Goal: Use online tool/utility: Utilize a website feature to perform a specific function

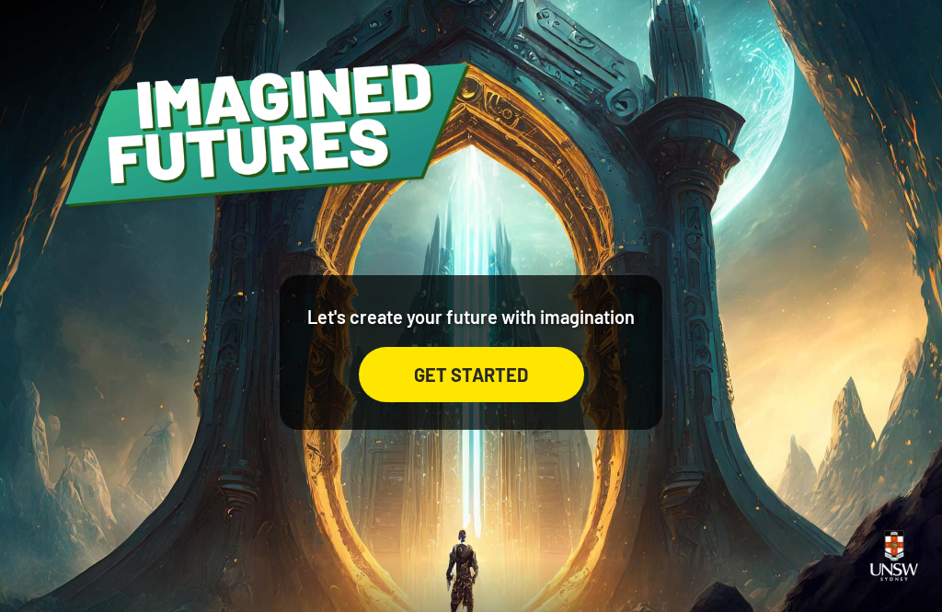
scroll to position [8, 0]
click at [518, 380] on div "GET STARTED" at bounding box center [471, 374] width 225 height 55
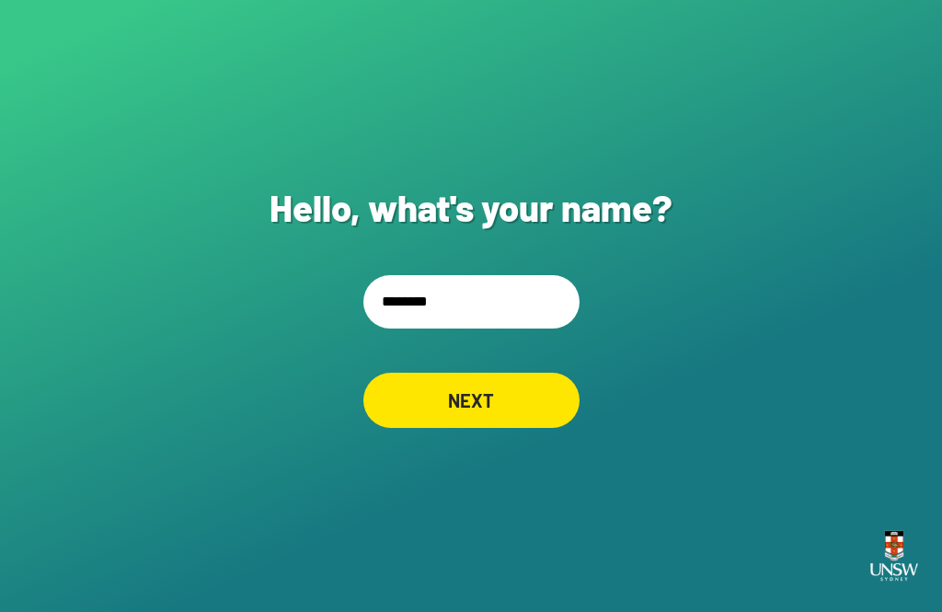
click at [429, 328] on input "*******" at bounding box center [471, 301] width 216 height 53
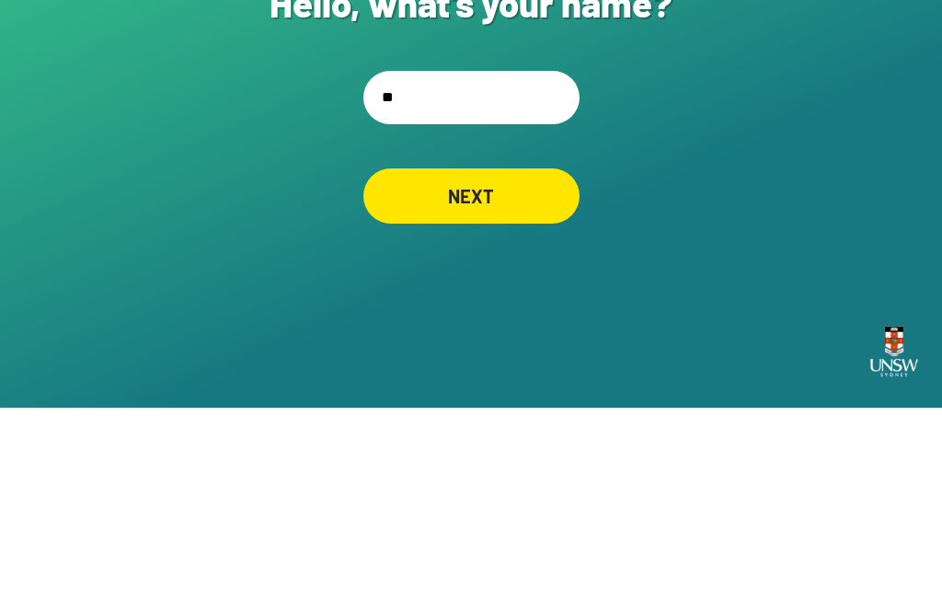
type input "*"
type input "***"
click at [779, 167] on div "Hello, what's your name? *** NEXT" at bounding box center [471, 306] width 942 height 612
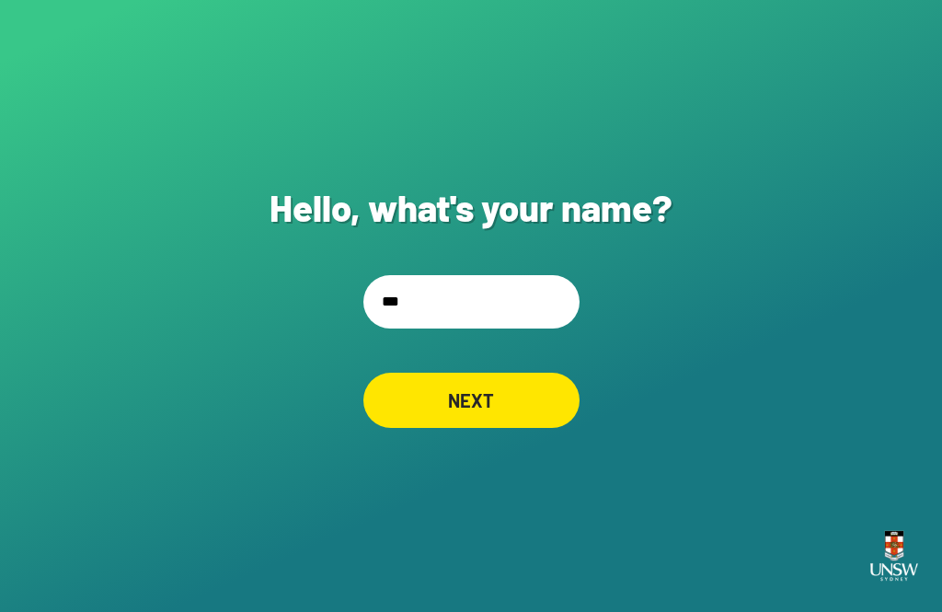
click at [500, 373] on div "NEXT" at bounding box center [471, 400] width 216 height 55
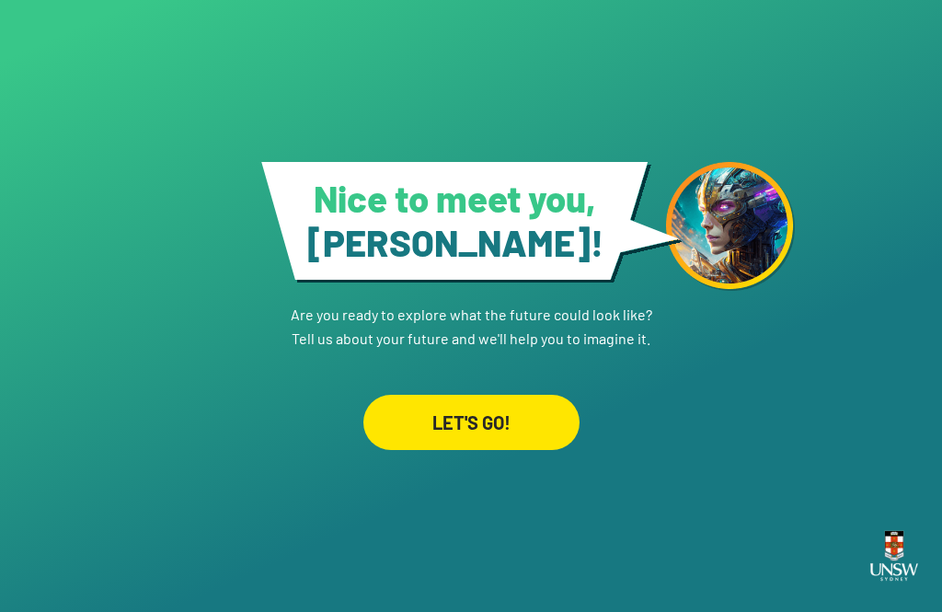
click at [516, 450] on div "LET'S GO!" at bounding box center [471, 422] width 216 height 55
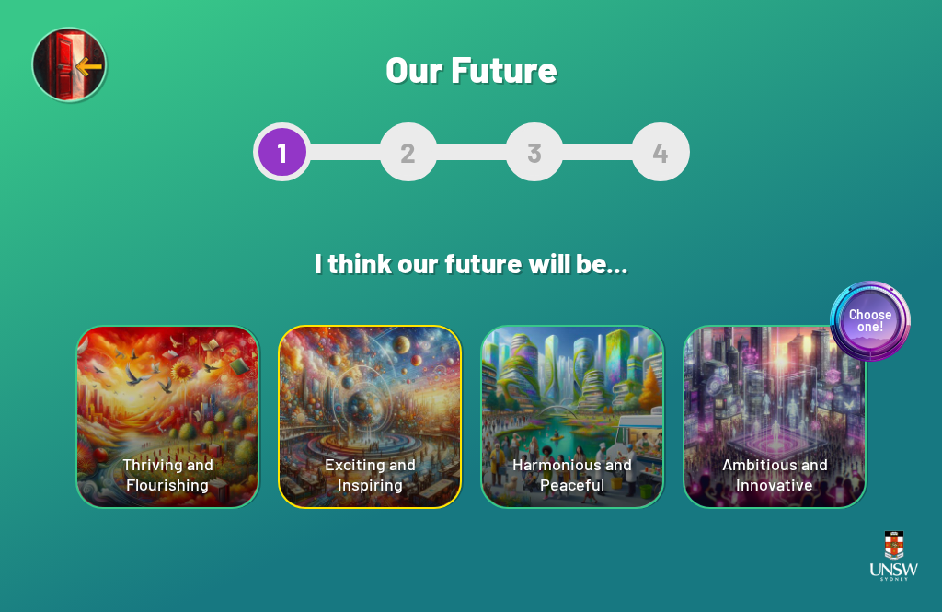
click at [761, 378] on div "Choose one! Ambitious and Innovative" at bounding box center [775, 417] width 180 height 180
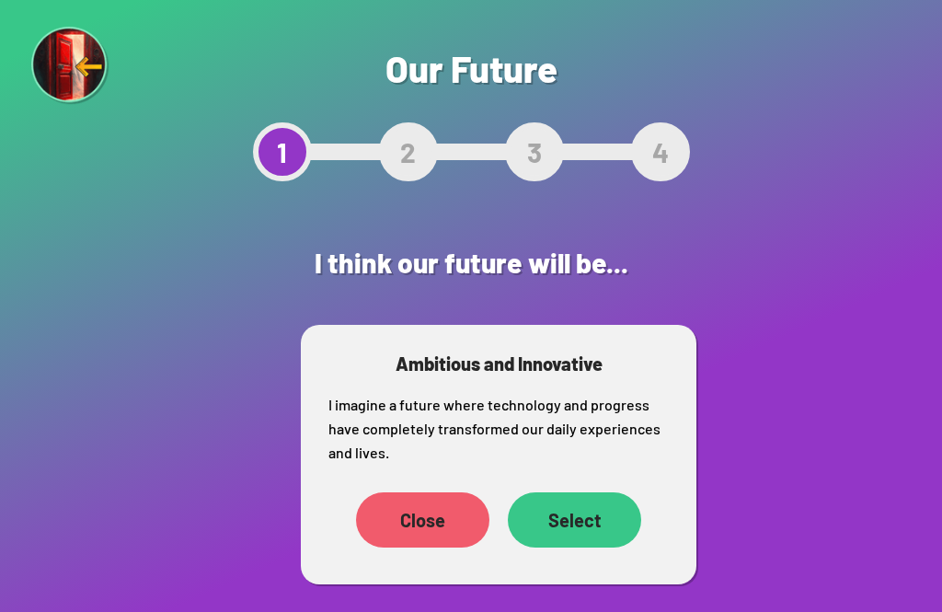
click at [574, 511] on div "Select" at bounding box center [574, 519] width 133 height 55
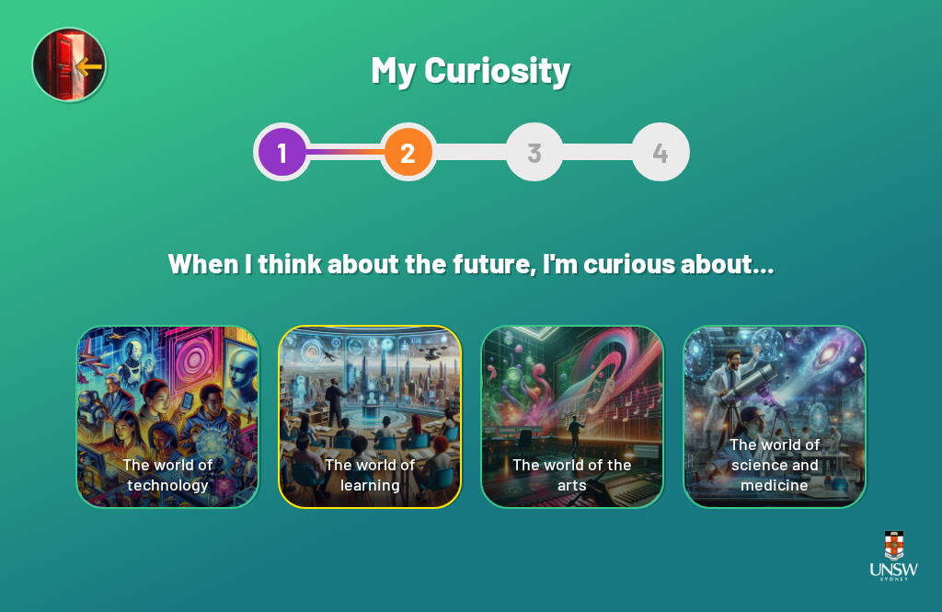
click at [570, 447] on div "The world of the arts" at bounding box center [572, 417] width 180 height 180
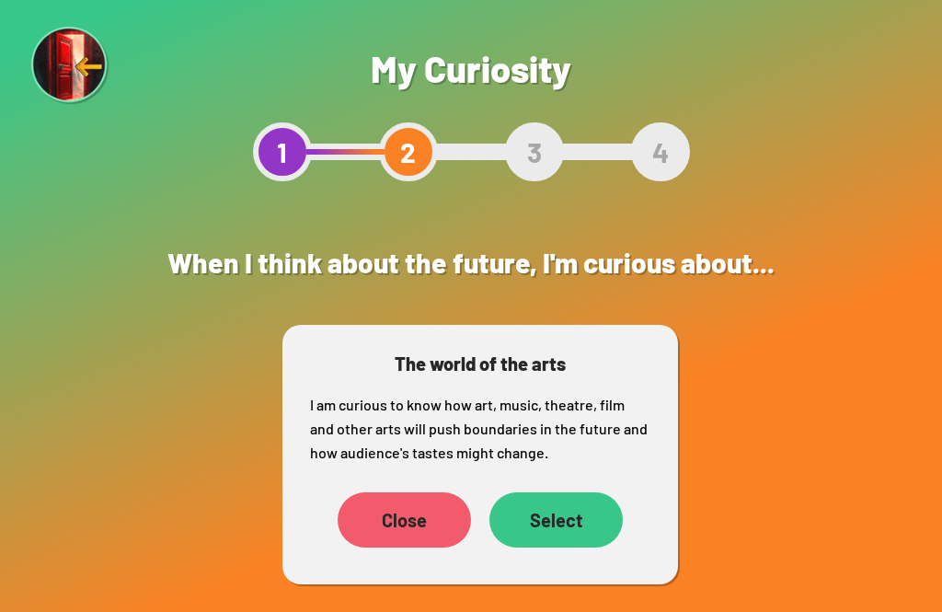
click at [393, 513] on div "Close" at bounding box center [404, 519] width 133 height 55
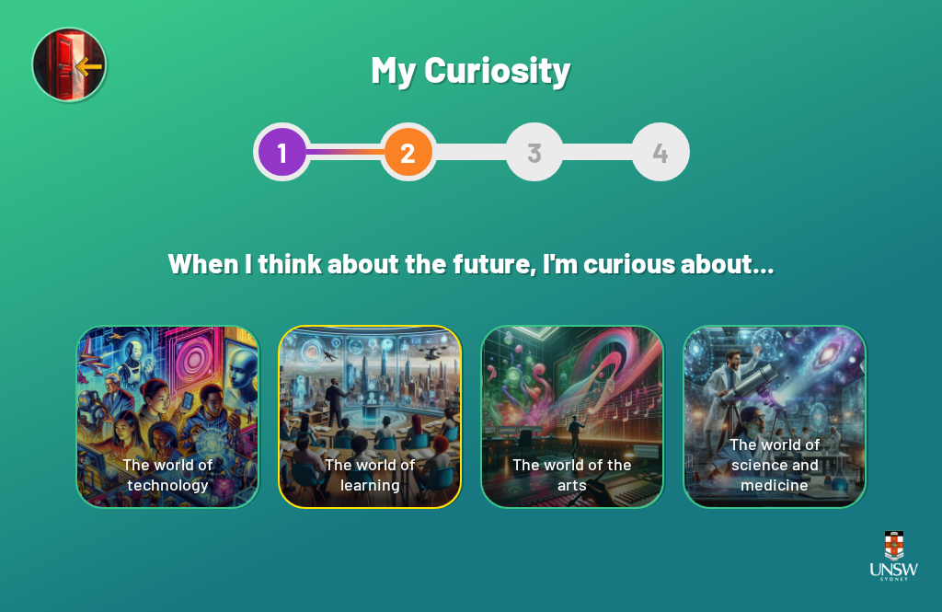
click at [620, 356] on div "The world of the arts" at bounding box center [572, 417] width 180 height 180
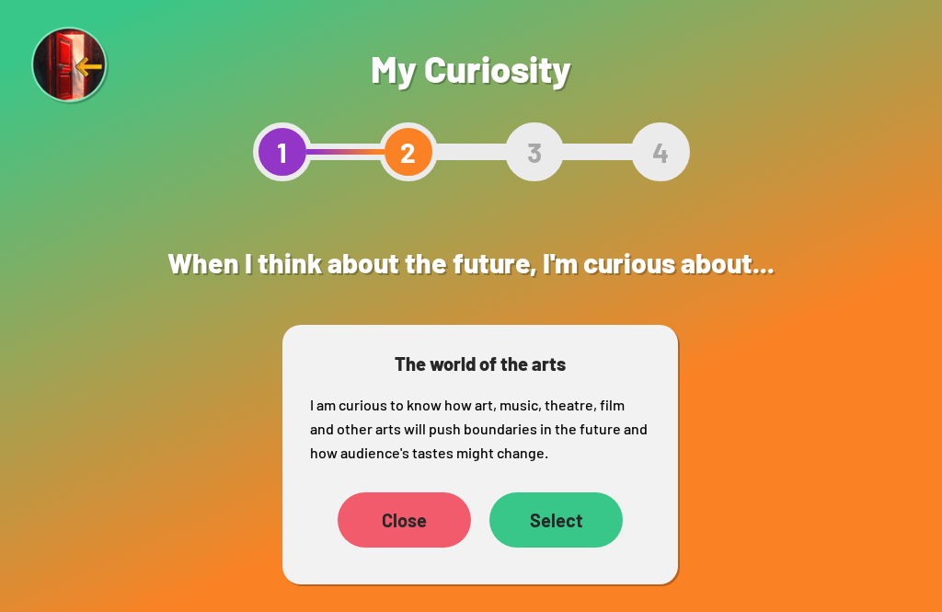
click at [555, 514] on div "Select" at bounding box center [556, 519] width 133 height 55
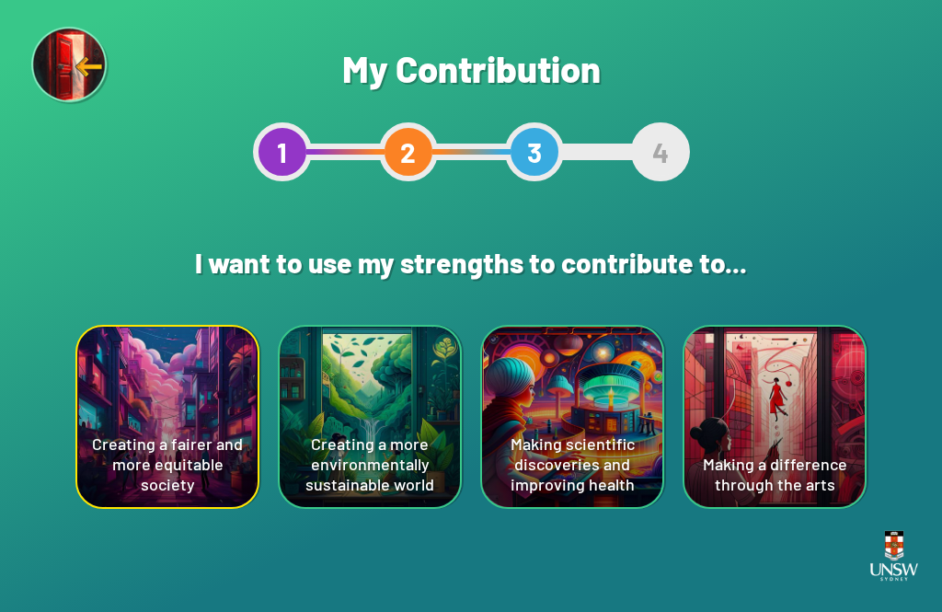
click at [384, 354] on div "Creating a more environmentally sustainable world" at bounding box center [370, 417] width 180 height 180
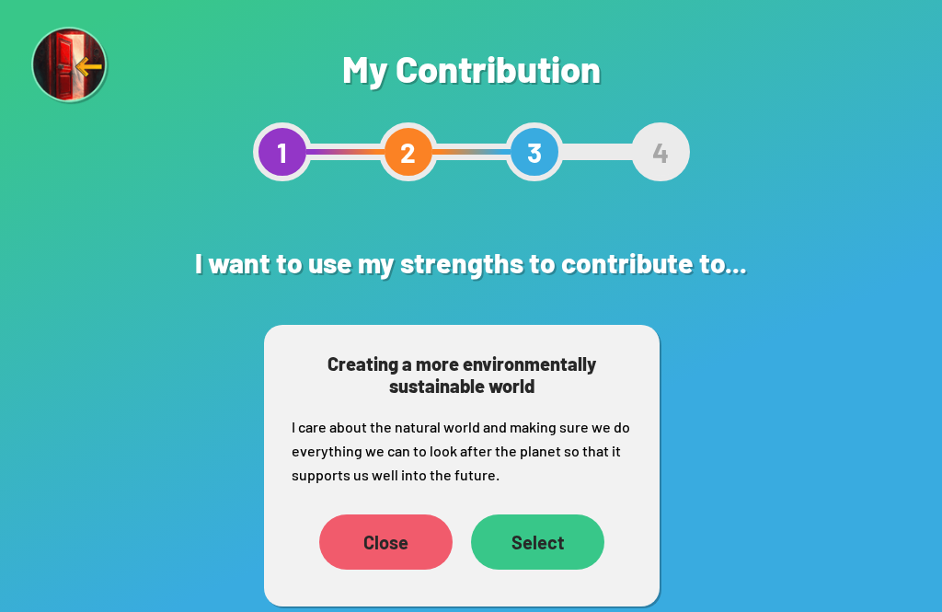
click at [508, 541] on div "Select" at bounding box center [537, 541] width 133 height 55
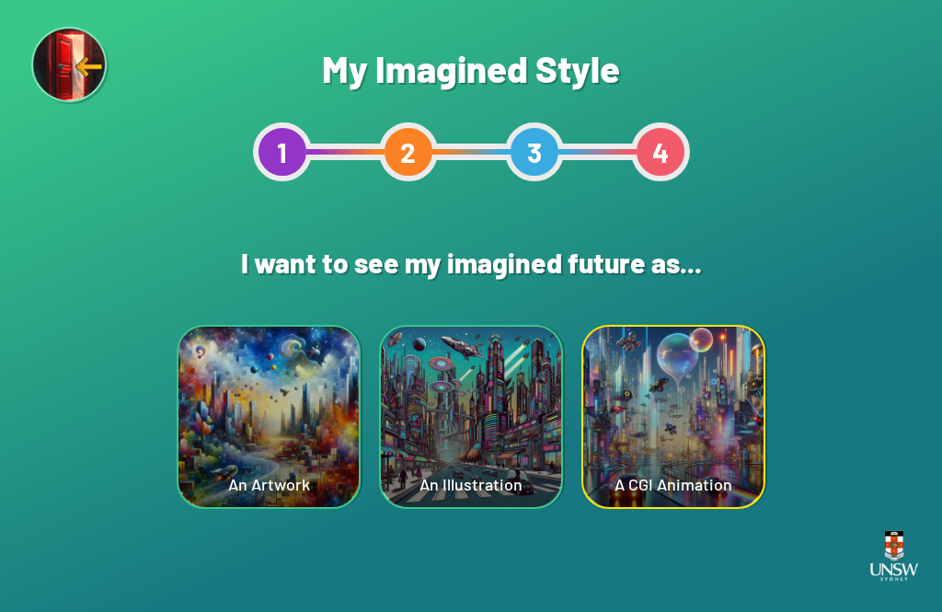
click at [222, 426] on div "An Artwork" at bounding box center [269, 417] width 180 height 180
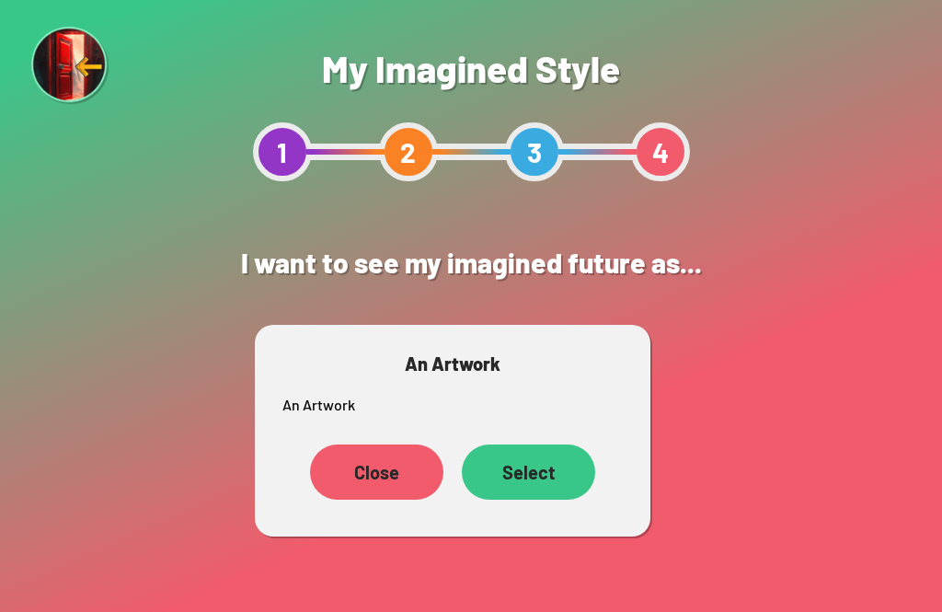
click at [501, 466] on div "Select" at bounding box center [528, 471] width 133 height 55
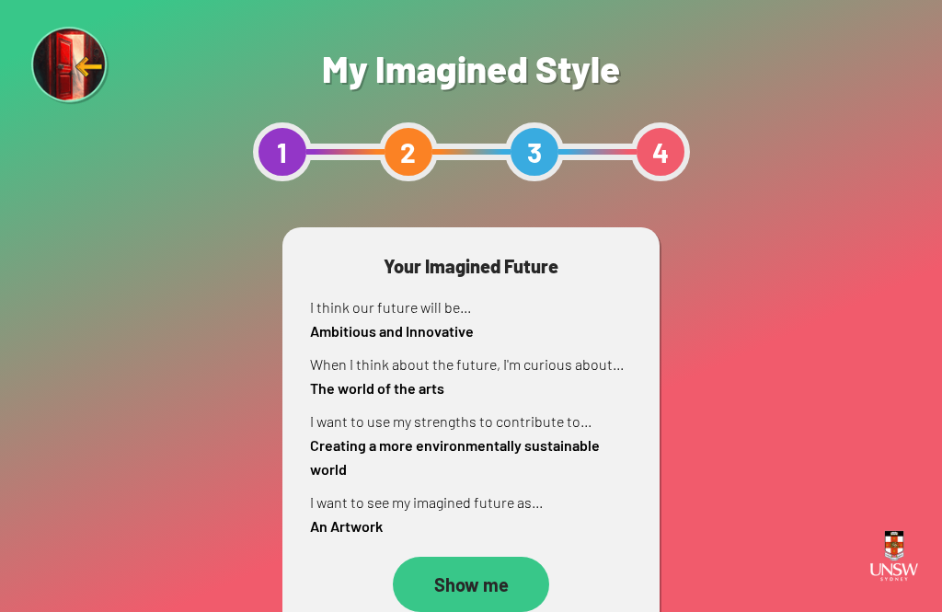
click at [463, 584] on div "Show me" at bounding box center [471, 584] width 156 height 55
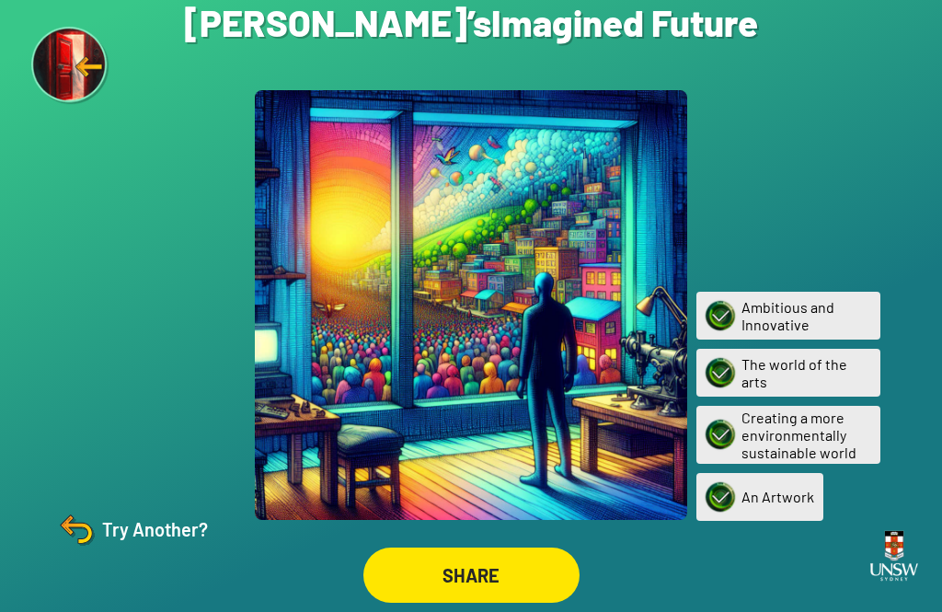
scroll to position [59, 0]
click at [94, 519] on img at bounding box center [76, 529] width 44 height 44
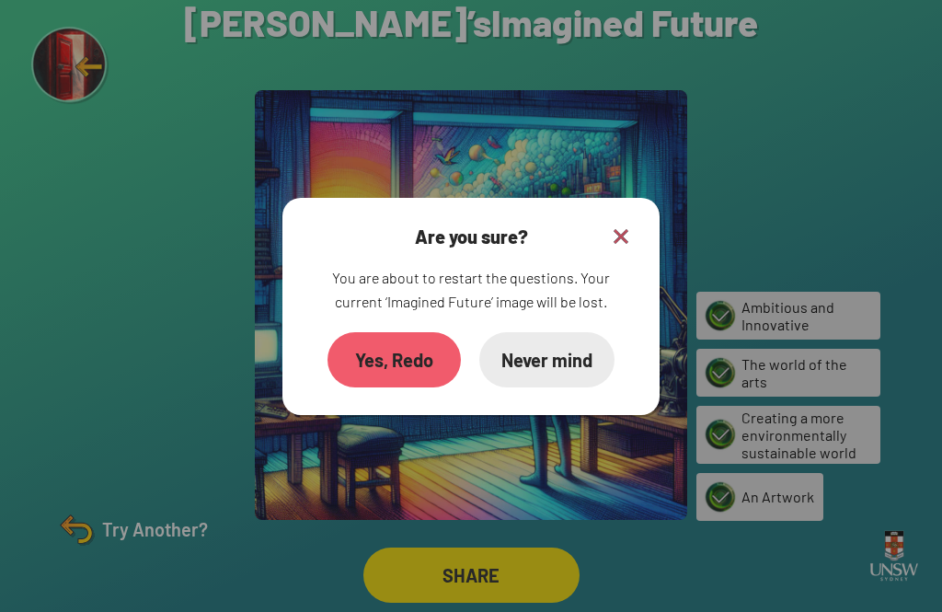
click at [374, 337] on div "Yes, Redo" at bounding box center [394, 359] width 133 height 55
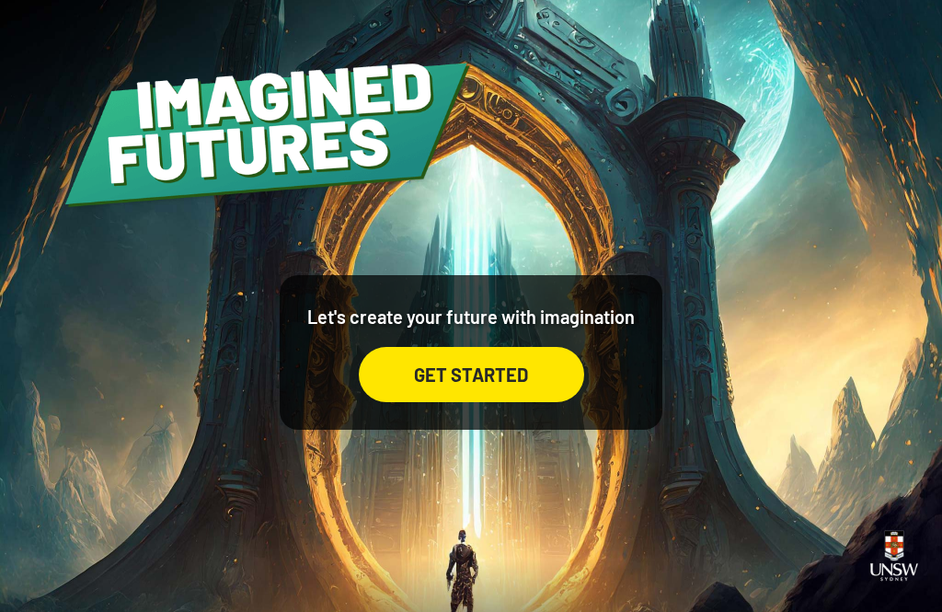
click at [537, 400] on div "GET STARTED" at bounding box center [471, 374] width 225 height 55
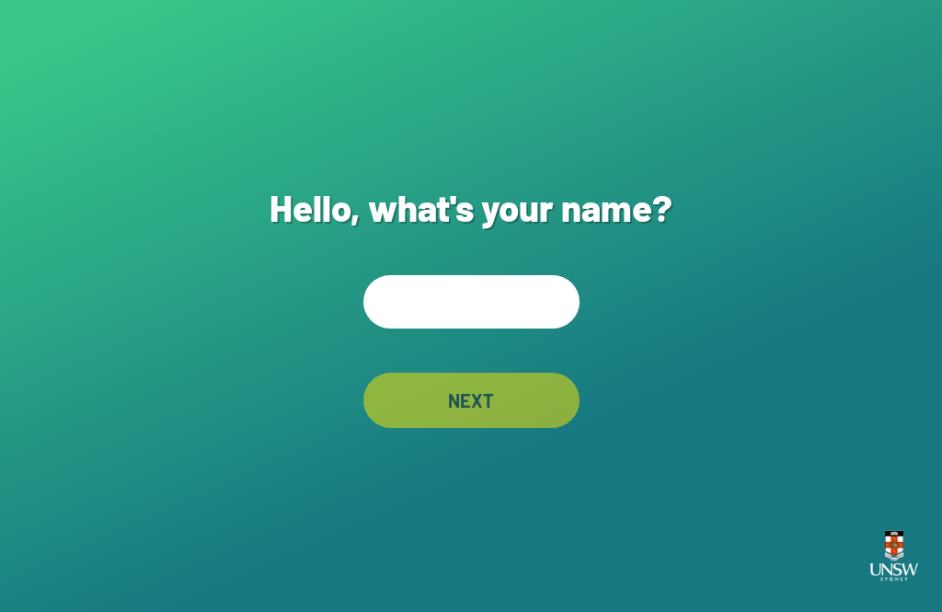
click at [507, 328] on input "text" at bounding box center [471, 301] width 216 height 53
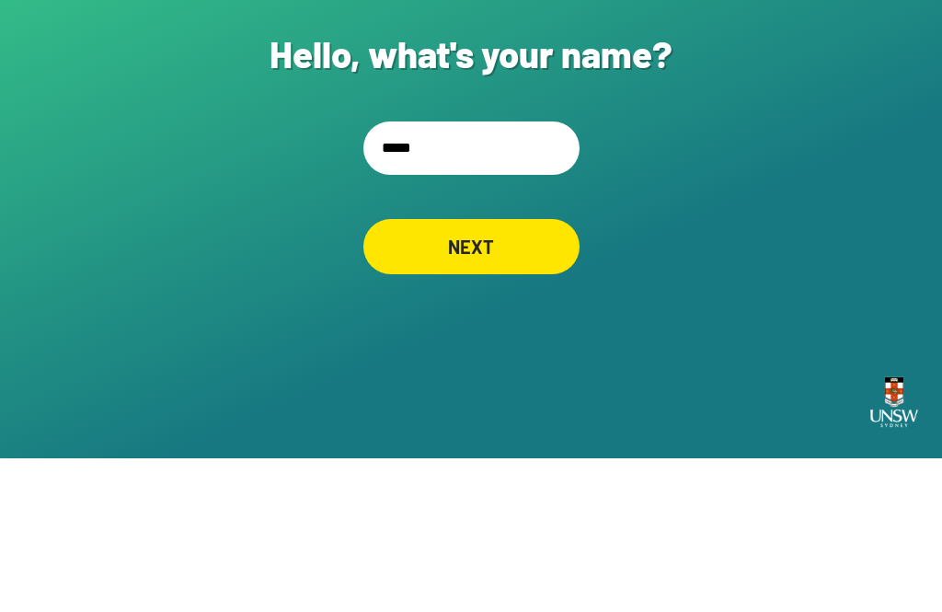
type input "******"
click at [420, 373] on div "NEXT" at bounding box center [471, 400] width 216 height 55
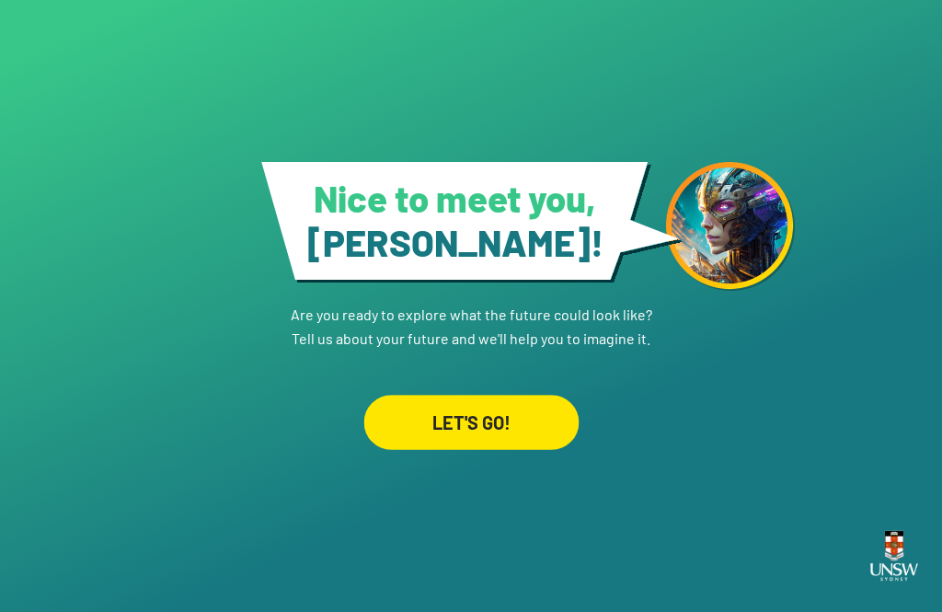
click at [526, 409] on div "LET'S GO!" at bounding box center [470, 422] width 215 height 55
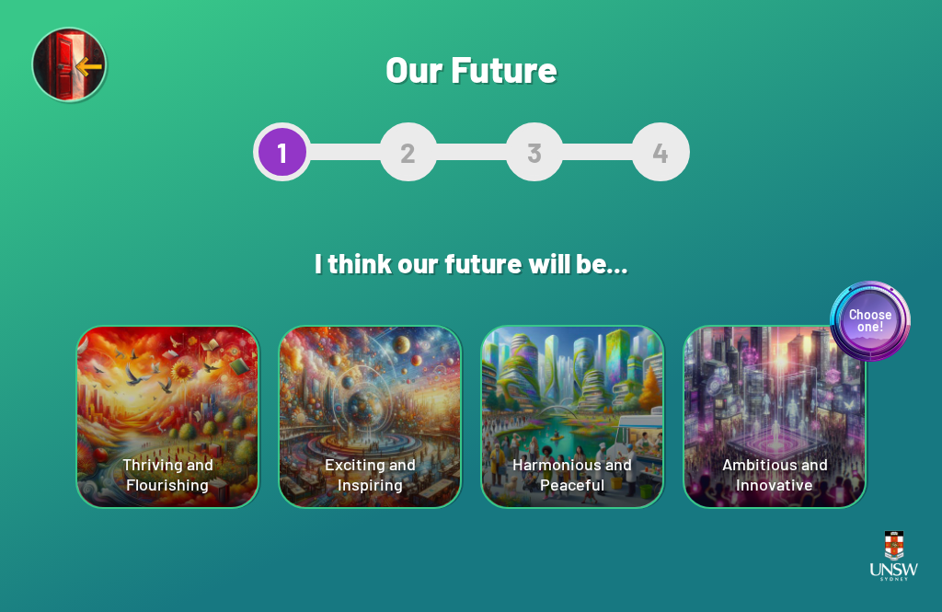
click at [398, 375] on div "Exciting and Inspiring" at bounding box center [370, 417] width 180 height 180
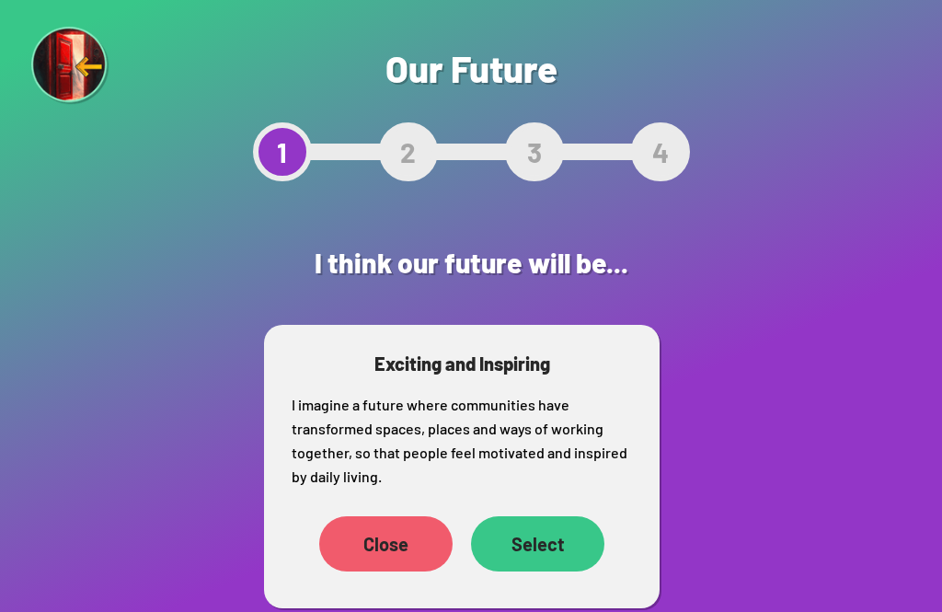
click at [539, 554] on div "Select" at bounding box center [537, 543] width 133 height 55
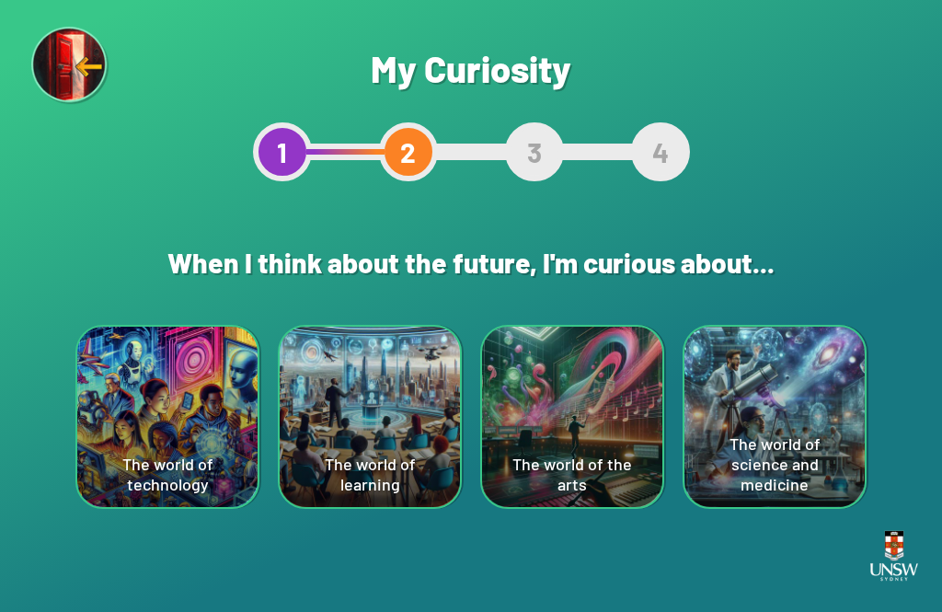
click at [752, 451] on div "The world of science and medicine" at bounding box center [775, 417] width 180 height 180
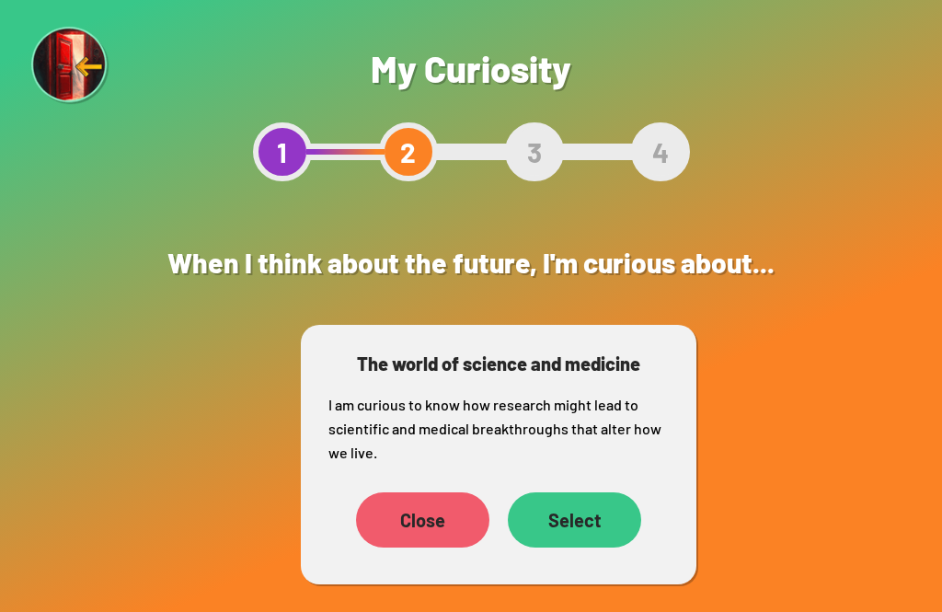
click at [561, 513] on div "Select" at bounding box center [574, 519] width 133 height 55
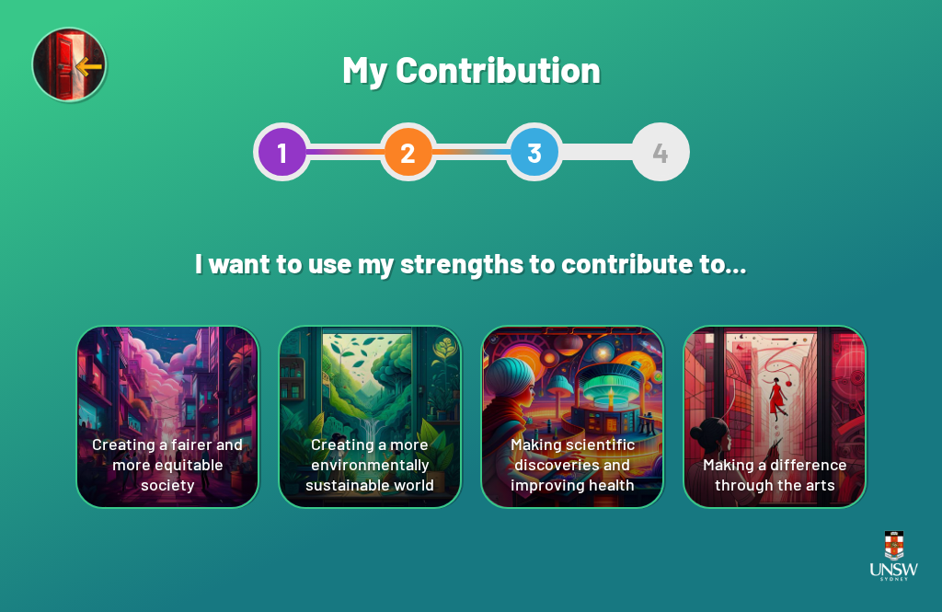
click at [411, 477] on div "Creating a more environmentally sustainable world" at bounding box center [370, 417] width 180 height 180
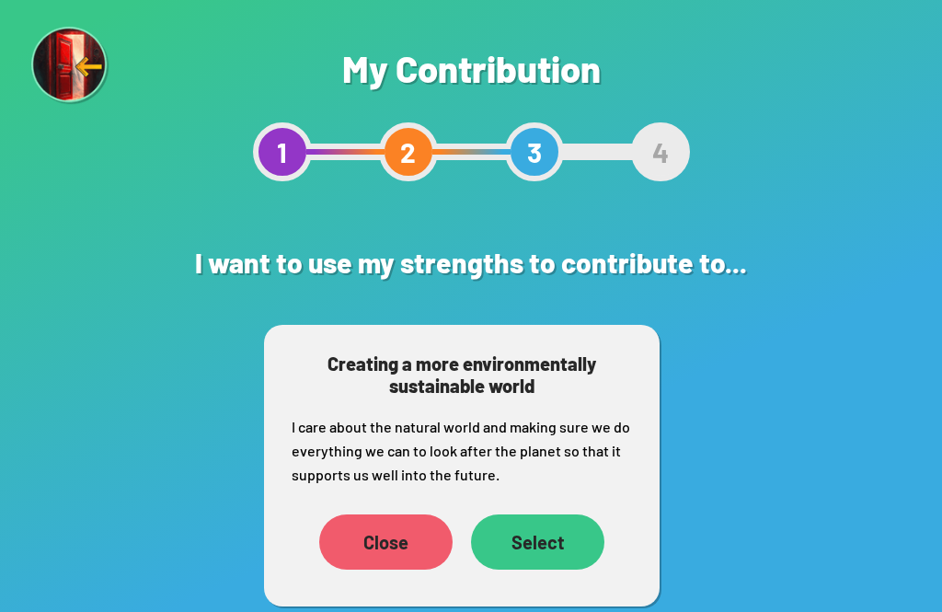
click at [532, 539] on div "Select" at bounding box center [537, 541] width 133 height 55
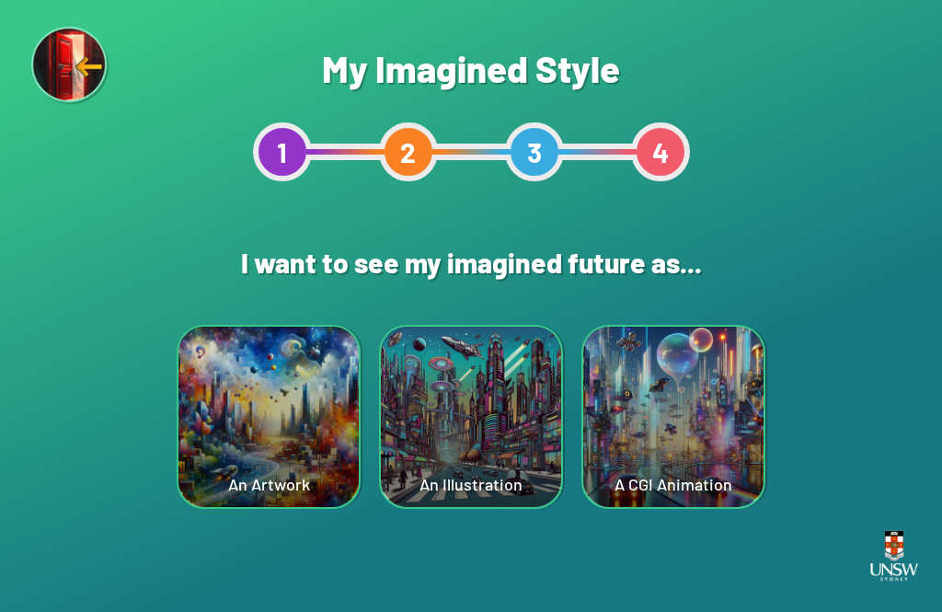
click at [424, 450] on div "An Illustration" at bounding box center [471, 417] width 180 height 180
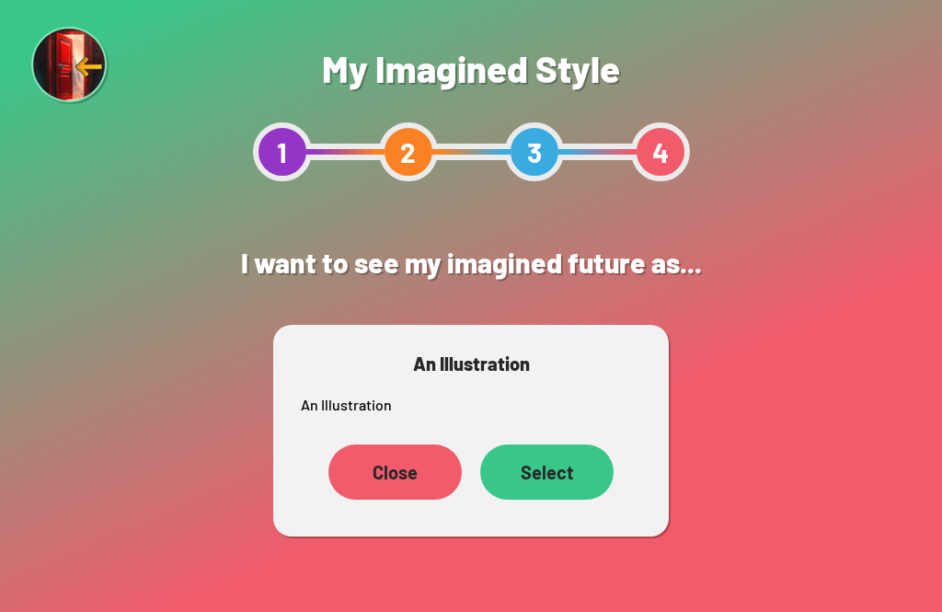
click at [511, 462] on div "Select" at bounding box center [546, 471] width 133 height 55
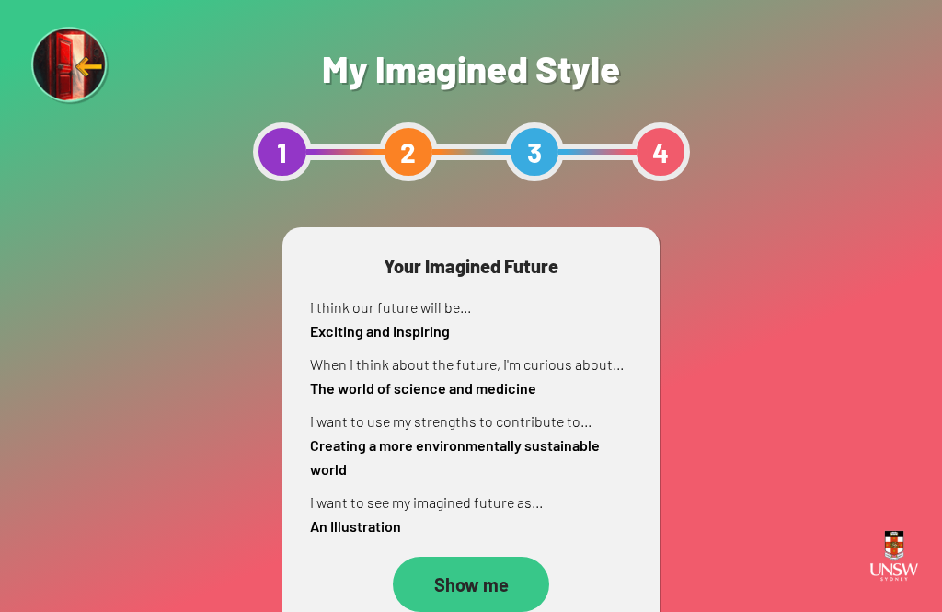
click at [512, 589] on div "Show me" at bounding box center [471, 584] width 156 height 55
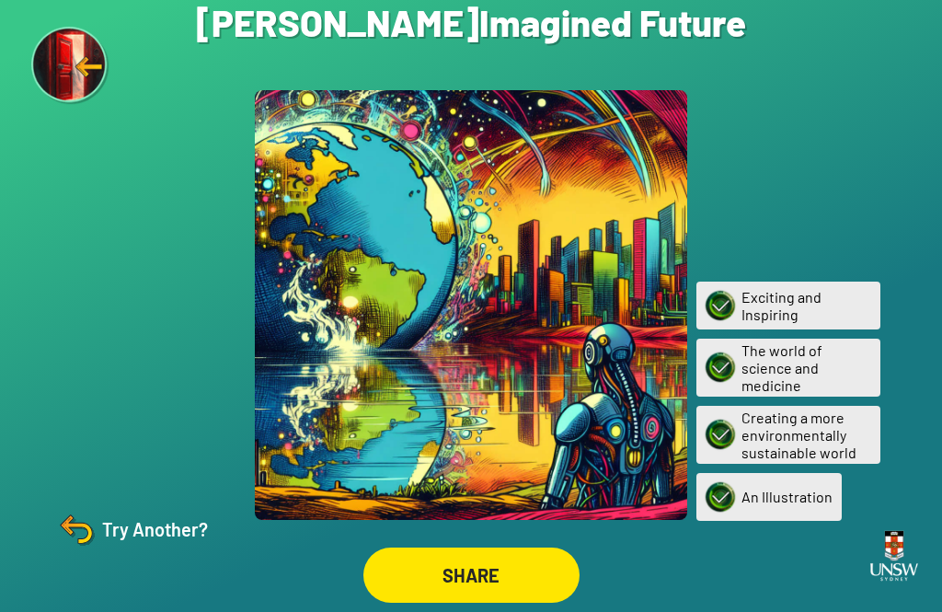
scroll to position [59, 0]
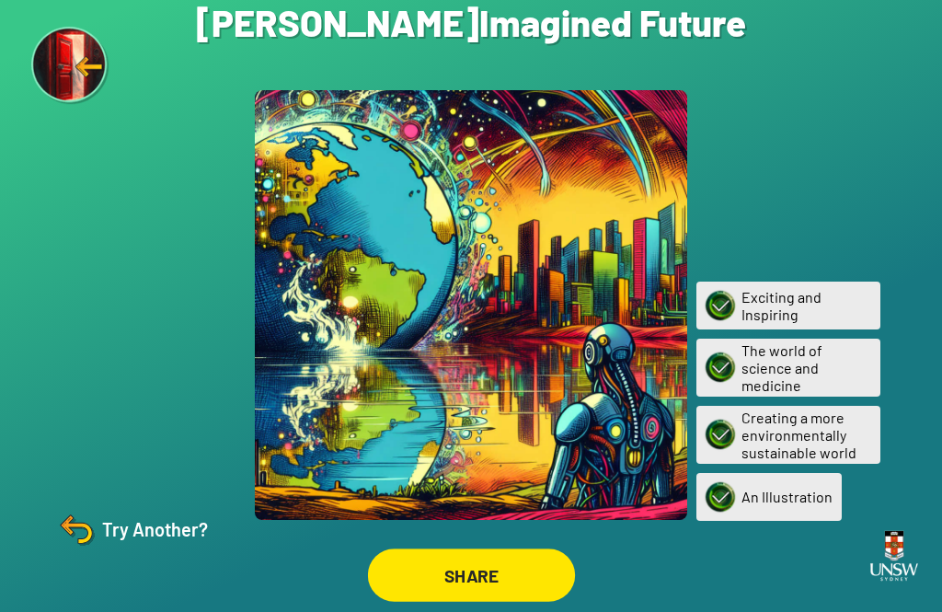
click at [532, 548] on div "SHARE" at bounding box center [470, 574] width 207 height 53
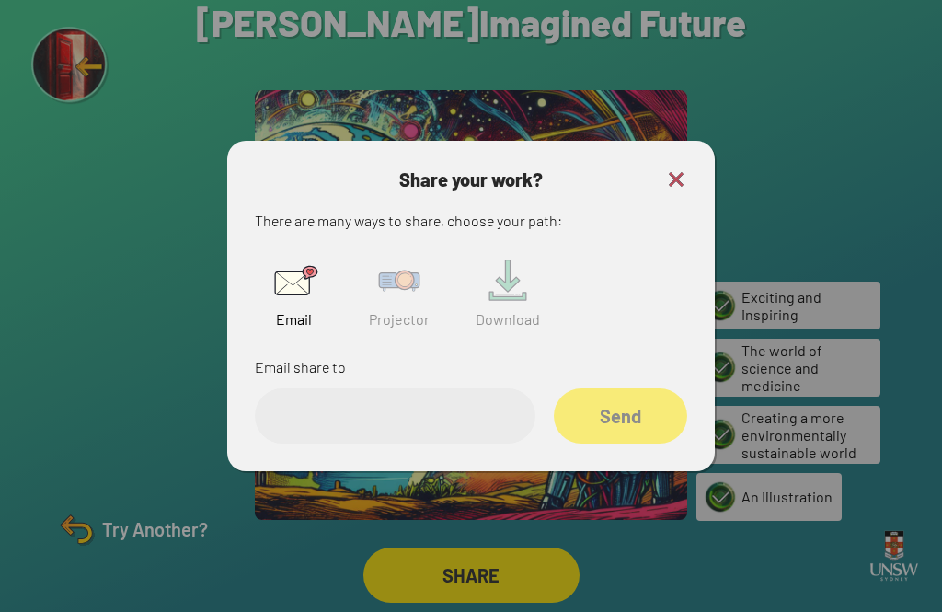
click at [447, 401] on input "email" at bounding box center [395, 415] width 281 height 55
click at [901, 174] on div at bounding box center [471, 306] width 942 height 612
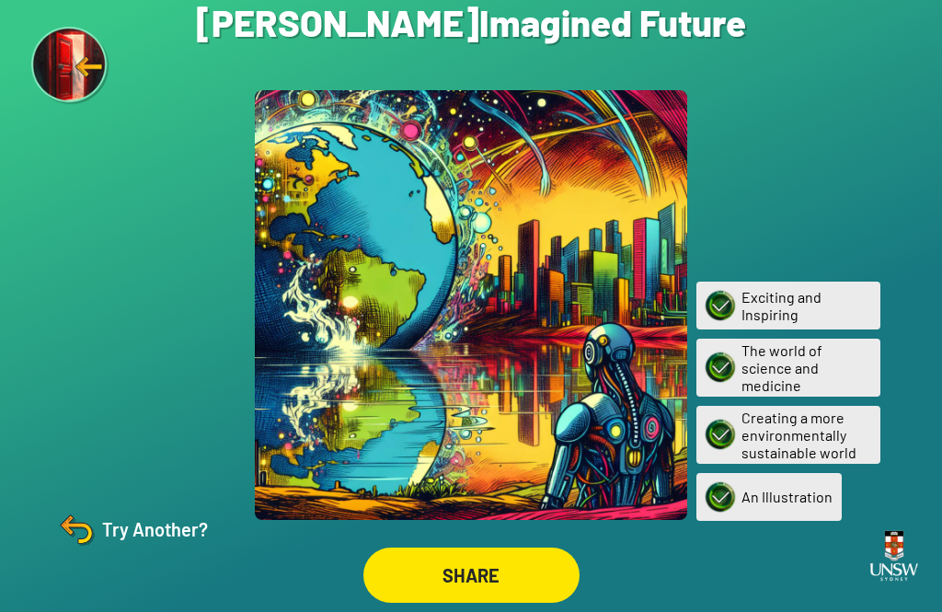
scroll to position [0, 0]
click at [480, 603] on div "SHARE" at bounding box center [470, 574] width 215 height 55
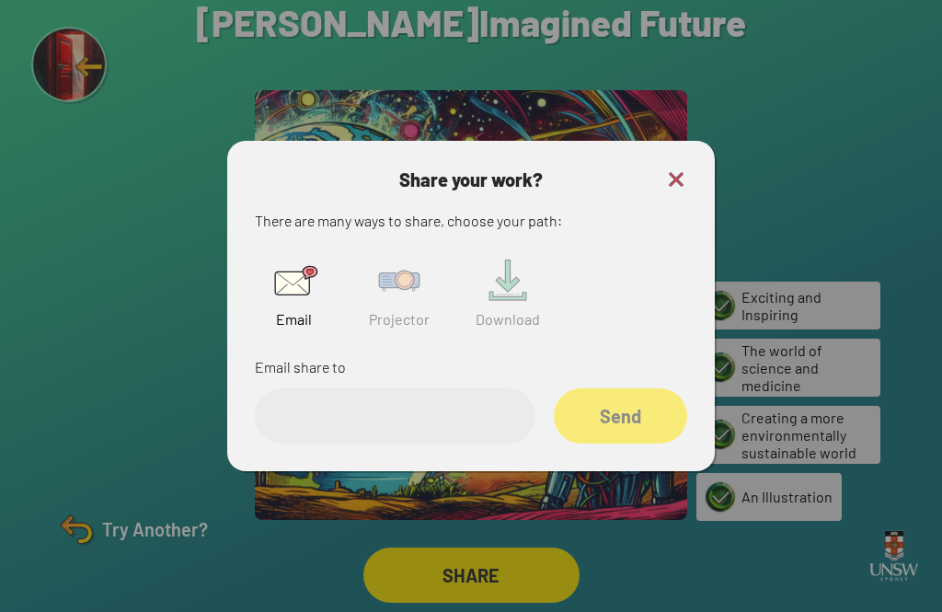
click at [412, 436] on input "email" at bounding box center [395, 415] width 281 height 55
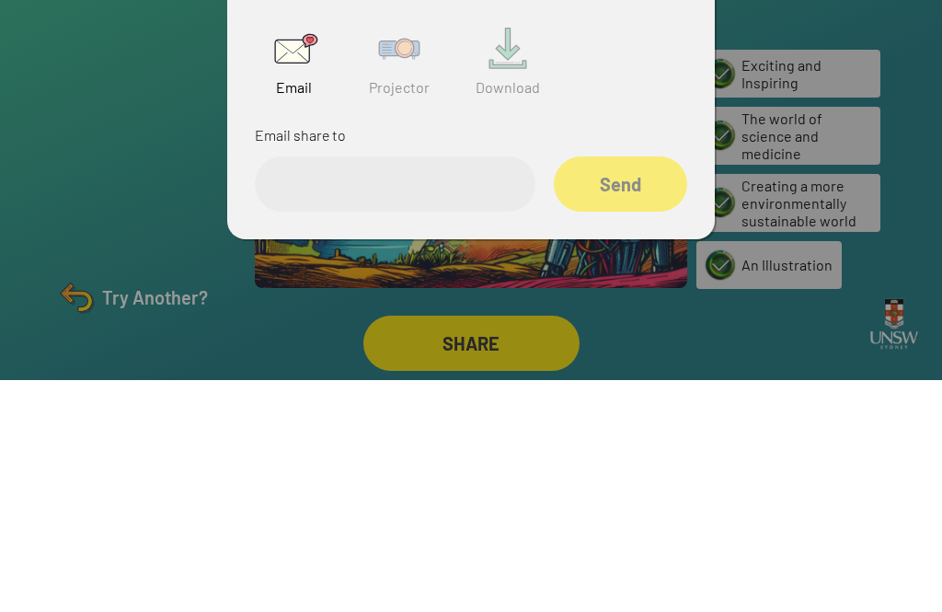
click at [409, 251] on img at bounding box center [399, 280] width 59 height 59
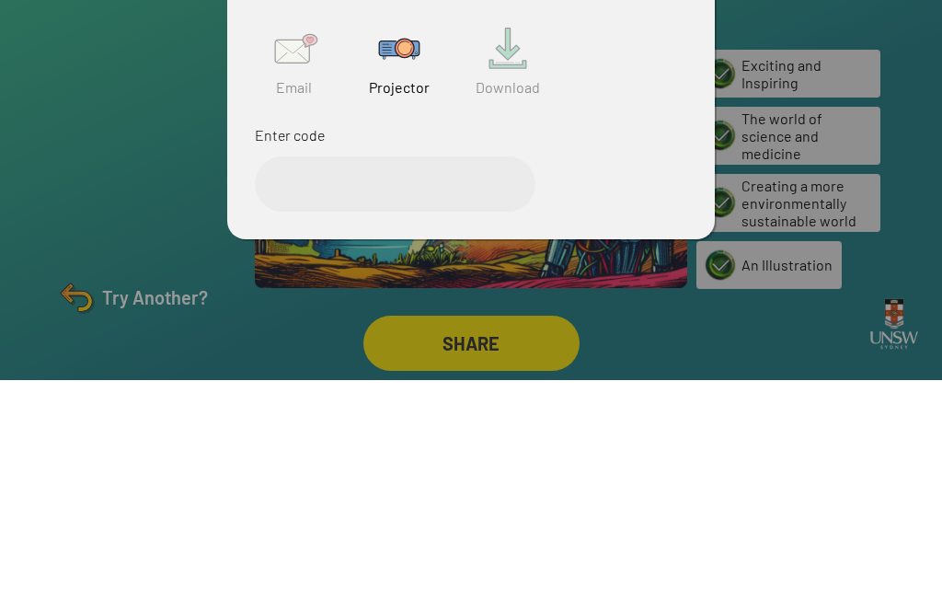
scroll to position [59, 0]
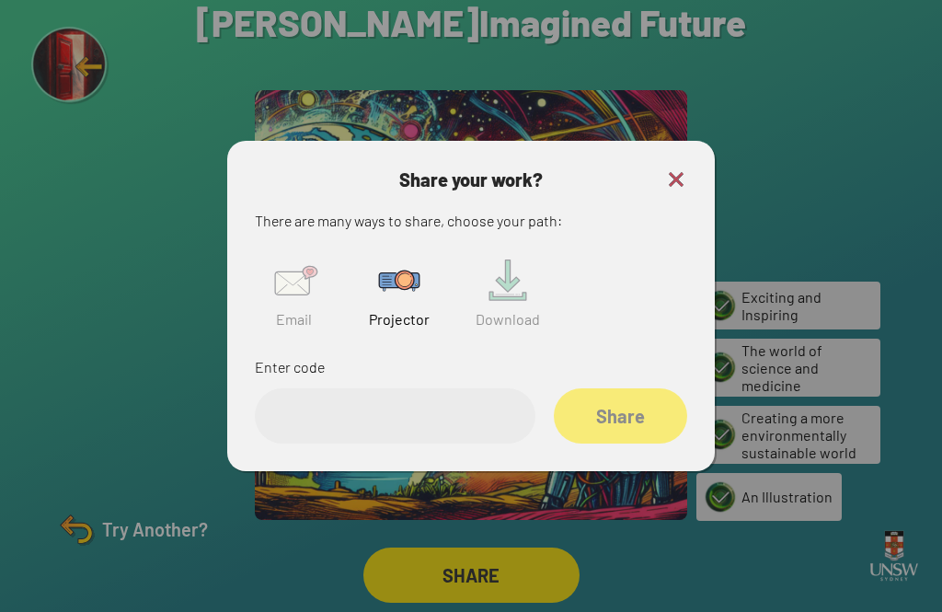
click at [404, 267] on img at bounding box center [399, 280] width 59 height 59
click at [378, 355] on p "Enter code" at bounding box center [471, 367] width 432 height 24
click at [439, 391] on input "text" at bounding box center [395, 415] width 281 height 55
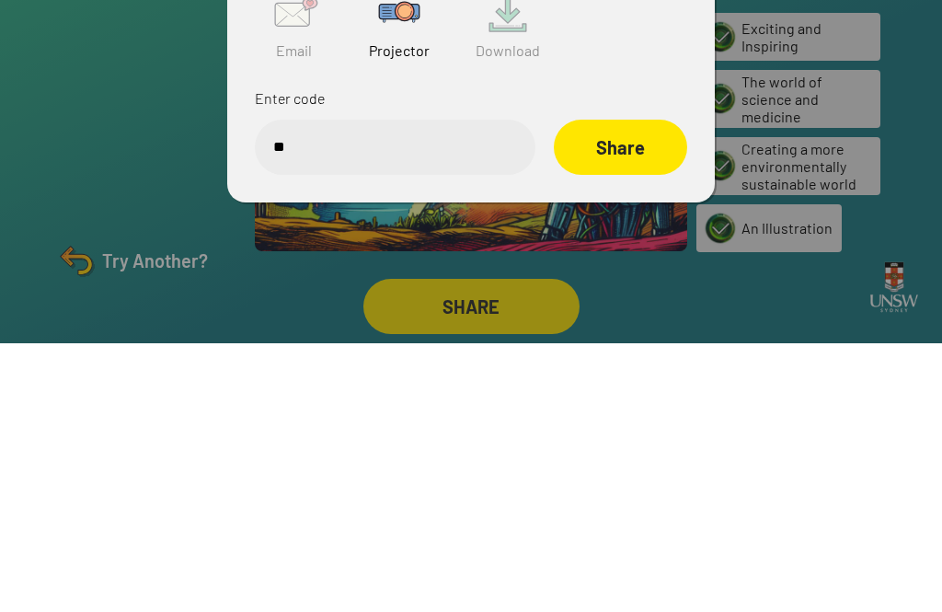
type input "*"
type input "******"
click at [663, 388] on div "Share" at bounding box center [620, 415] width 132 height 55
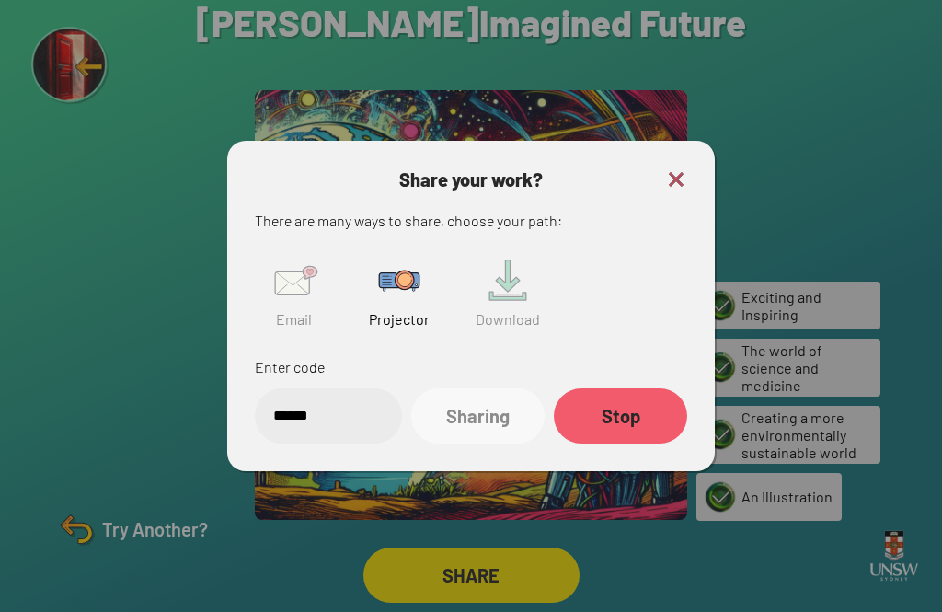
click at [685, 168] on img at bounding box center [676, 179] width 22 height 22
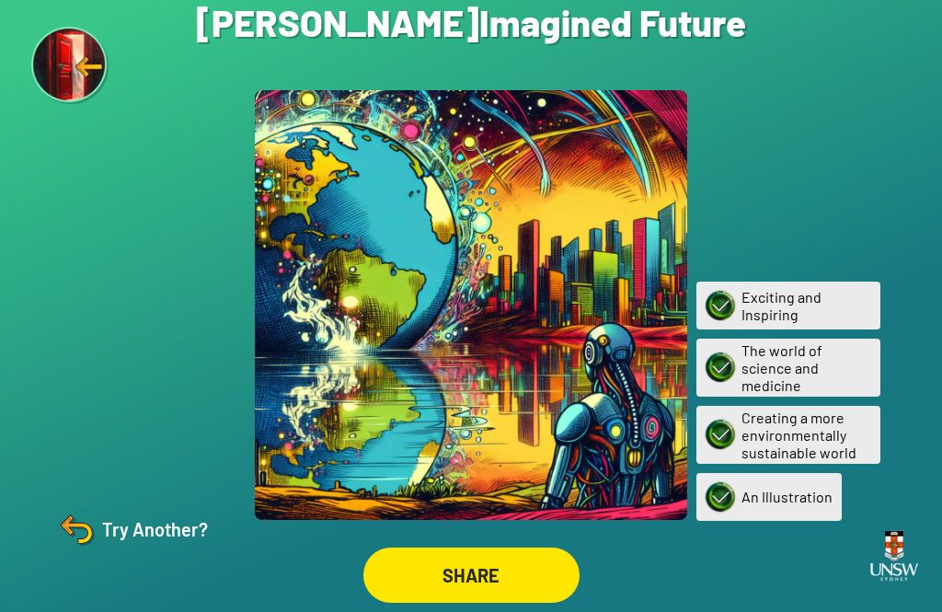
click at [660, 133] on div at bounding box center [471, 305] width 432 height 430
